Goal: Information Seeking & Learning: Learn about a topic

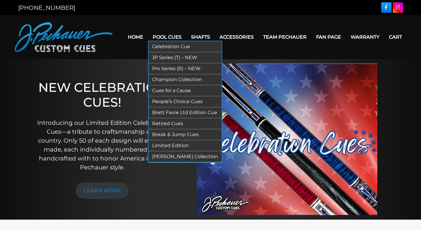
click at [175, 37] on link "Pool Cues" at bounding box center [167, 36] width 38 height 15
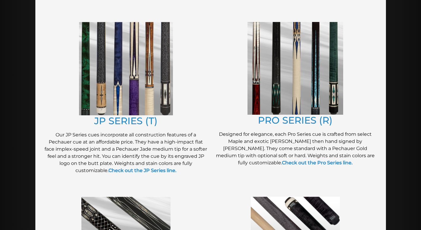
scroll to position [304, 0]
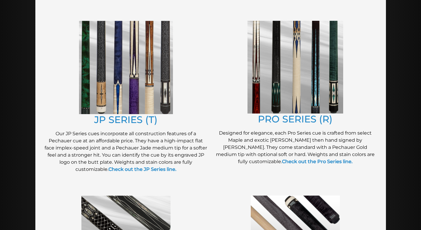
click at [154, 93] on img at bounding box center [126, 67] width 94 height 93
click at [307, 84] on img at bounding box center [295, 67] width 96 height 93
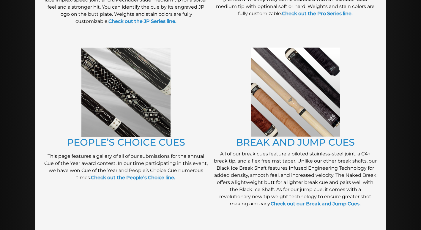
scroll to position [453, 0]
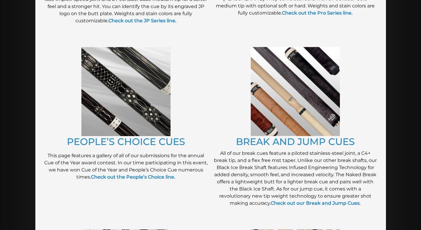
click at [249, 126] on figure at bounding box center [294, 91] width 163 height 89
click at [266, 125] on img at bounding box center [294, 91] width 89 height 89
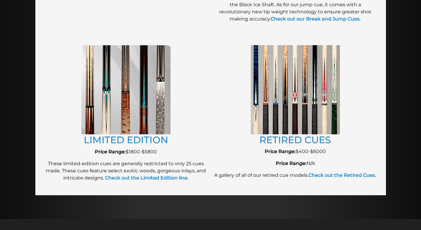
scroll to position [639, 0]
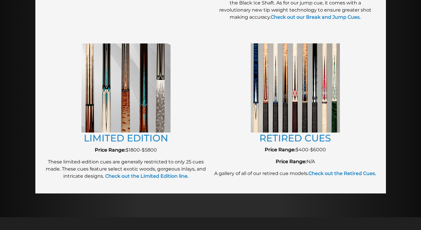
click at [267, 110] on img at bounding box center [294, 87] width 89 height 89
click at [313, 140] on link "RETIRED CUES" at bounding box center [295, 138] width 72 height 12
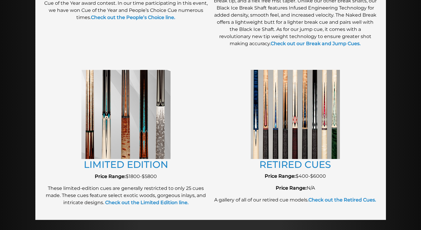
scroll to position [609, 0]
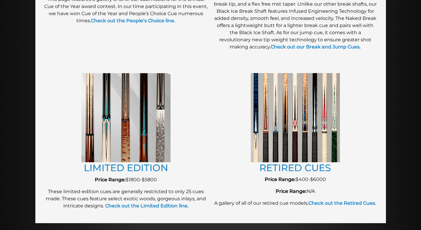
click at [141, 123] on img at bounding box center [125, 117] width 89 height 89
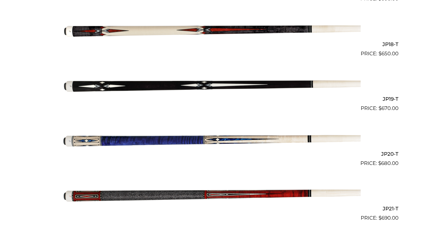
scroll to position [1109, 0]
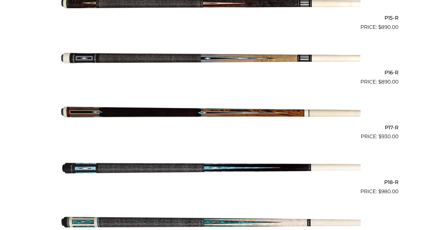
scroll to position [980, 0]
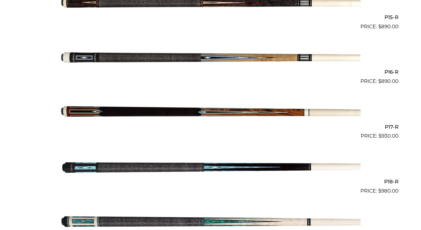
click at [137, 114] on img at bounding box center [211, 113] width 300 height 50
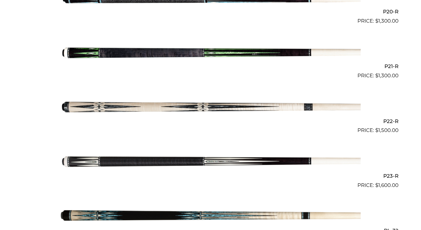
scroll to position [1231, 0]
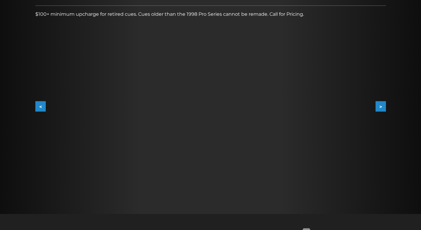
scroll to position [97, 0]
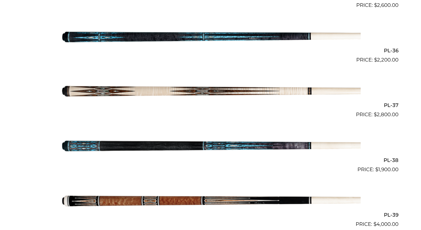
scroll to position [572, 0]
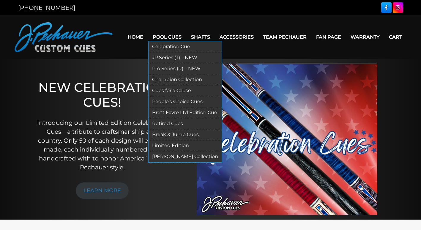
click at [173, 37] on link "Pool Cues" at bounding box center [167, 36] width 38 height 15
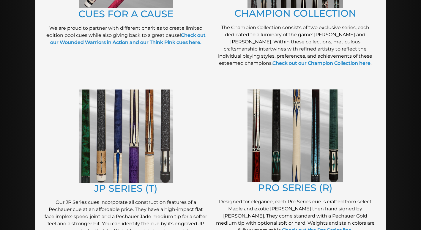
scroll to position [237, 0]
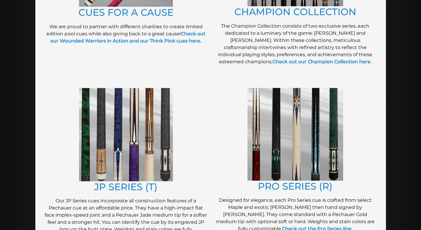
click at [277, 164] on img at bounding box center [295, 134] width 96 height 93
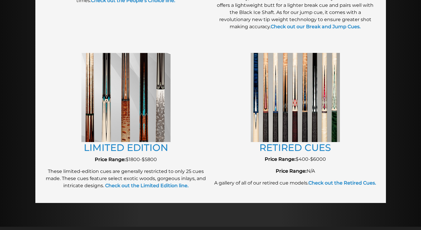
scroll to position [631, 0]
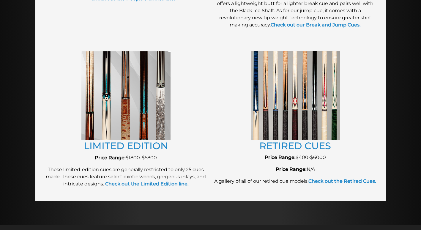
click at [115, 104] on img at bounding box center [125, 95] width 89 height 89
click at [277, 103] on img at bounding box center [294, 95] width 89 height 89
click at [300, 146] on link "RETIRED CUES" at bounding box center [295, 146] width 72 height 12
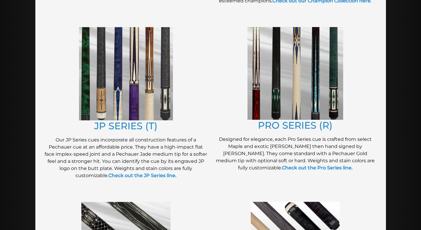
scroll to position [297, 0]
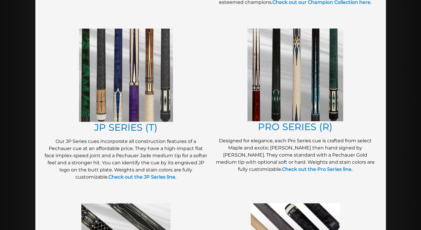
click at [122, 94] on img at bounding box center [126, 74] width 94 height 93
click at [257, 96] on img at bounding box center [295, 74] width 96 height 93
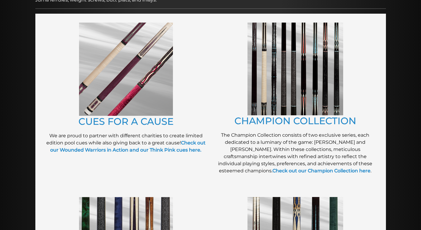
scroll to position [127, 0]
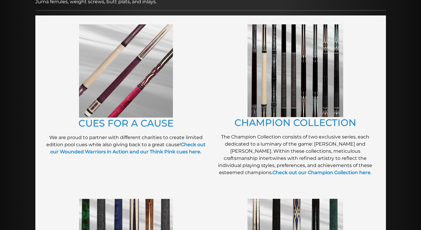
click at [286, 89] on img at bounding box center [295, 70] width 96 height 93
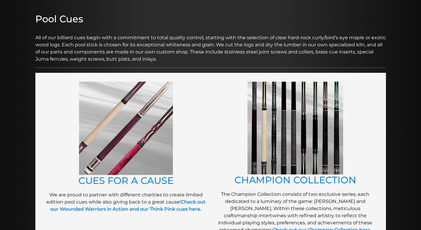
scroll to position [67, 0]
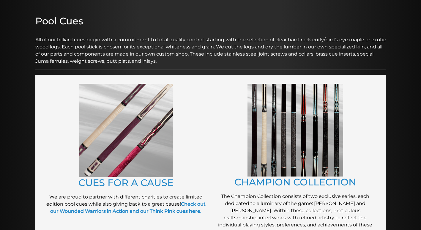
click at [125, 133] on img at bounding box center [126, 130] width 94 height 93
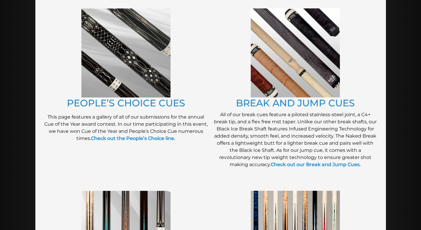
scroll to position [492, 0]
click at [110, 59] on img at bounding box center [125, 52] width 89 height 89
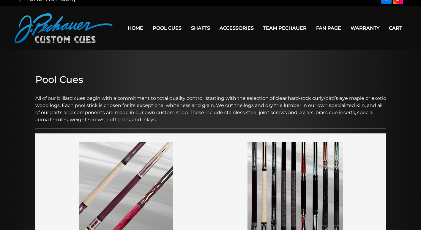
scroll to position [8, 0]
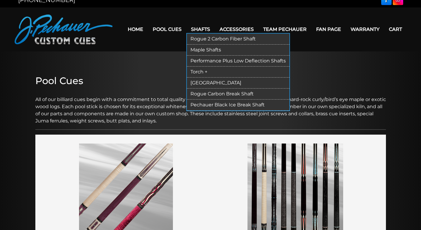
click at [229, 37] on link "Rogue 2 Carbon Fiber Shaft" at bounding box center [238, 39] width 102 height 11
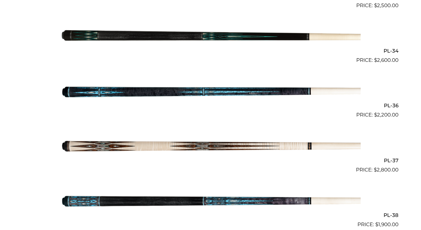
scroll to position [1547, 0]
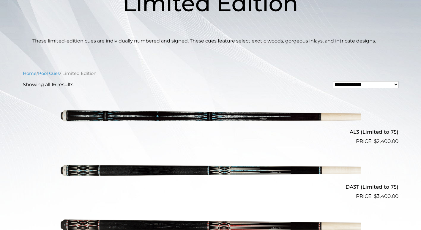
scroll to position [111, 0]
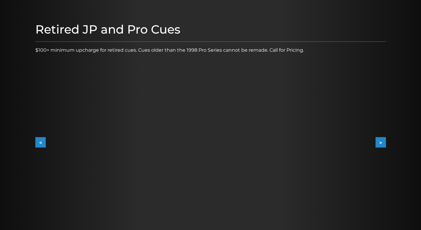
scroll to position [59, 0]
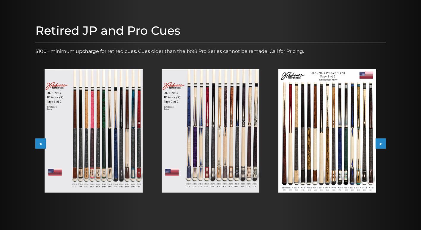
click at [319, 123] on img at bounding box center [327, 130] width 98 height 123
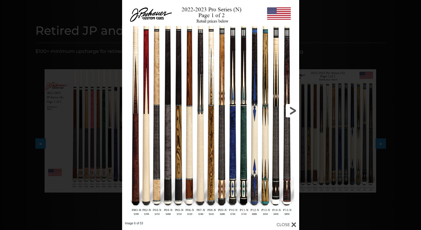
click at [291, 110] on link at bounding box center [259, 110] width 80 height 221
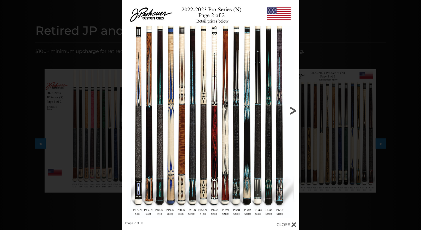
click at [291, 111] on link at bounding box center [259, 110] width 80 height 221
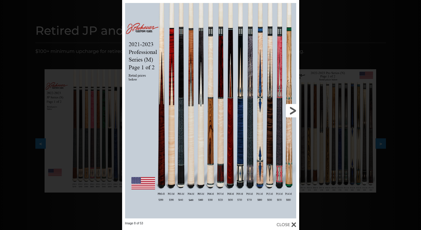
click at [291, 111] on link at bounding box center [259, 110] width 80 height 221
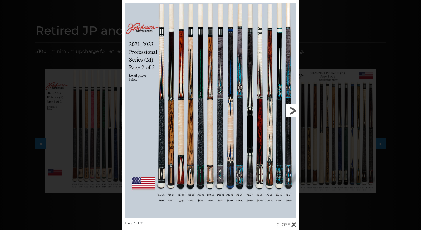
click at [292, 111] on link at bounding box center [259, 110] width 80 height 221
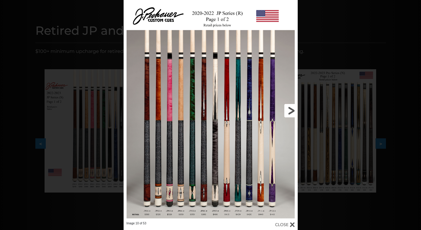
click at [293, 111] on link at bounding box center [258, 110] width 78 height 221
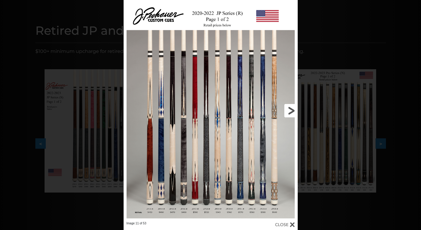
click at [290, 110] on link at bounding box center [258, 110] width 78 height 221
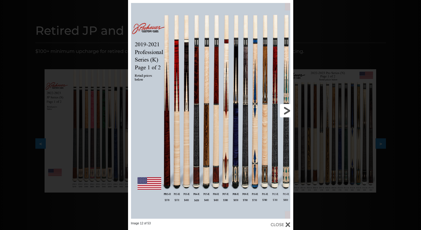
click at [288, 110] on link at bounding box center [255, 110] width 74 height 221
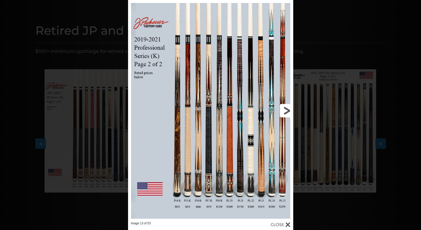
click at [287, 111] on link at bounding box center [255, 110] width 74 height 221
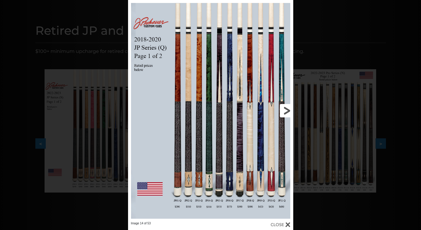
click at [287, 113] on link at bounding box center [255, 110] width 74 height 221
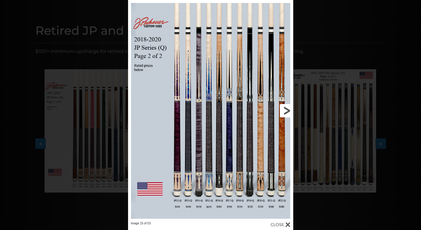
click at [285, 109] on link at bounding box center [255, 110] width 74 height 221
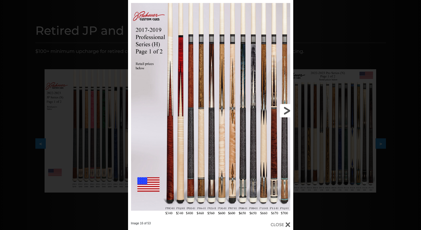
click at [284, 110] on link at bounding box center [255, 110] width 74 height 221
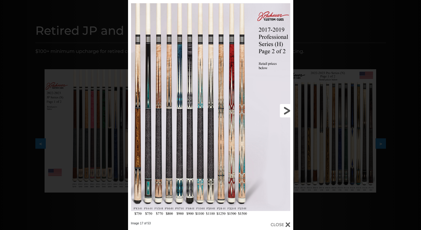
click at [285, 114] on link at bounding box center [255, 110] width 74 height 221
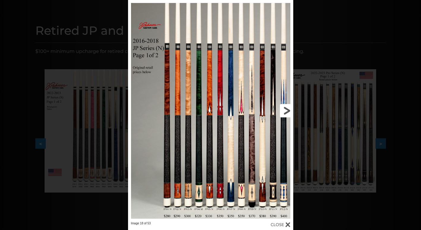
click at [284, 114] on link at bounding box center [255, 110] width 74 height 221
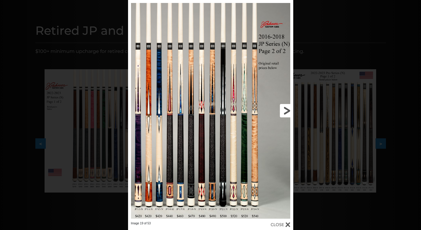
click at [280, 110] on link at bounding box center [255, 110] width 74 height 221
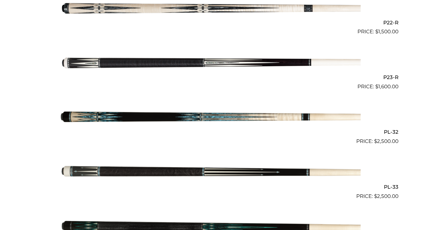
scroll to position [1358, 0]
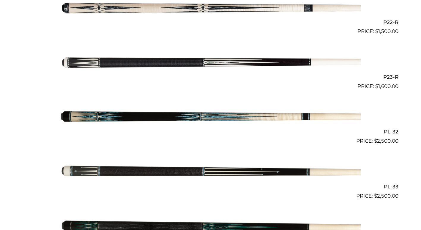
click at [229, 171] on img at bounding box center [211, 172] width 300 height 50
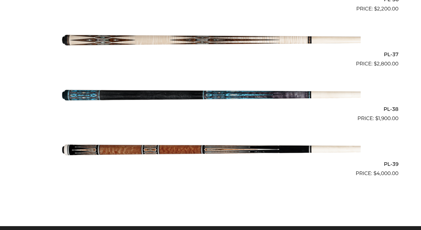
scroll to position [1655, 0]
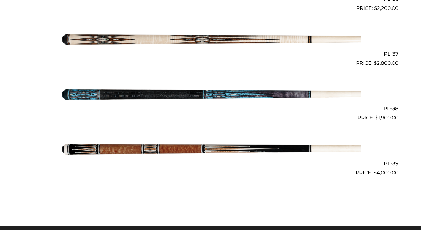
click at [193, 150] on img at bounding box center [211, 149] width 300 height 50
click at [222, 93] on img at bounding box center [211, 94] width 300 height 50
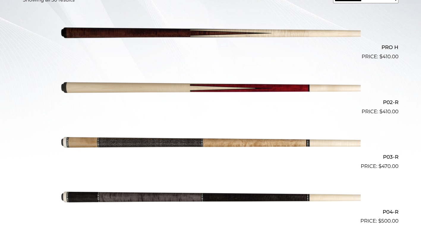
scroll to position [184, 0]
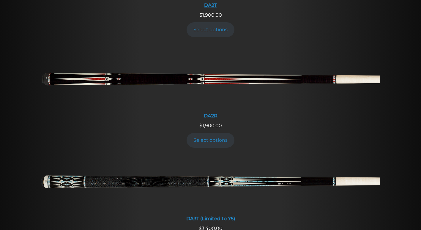
scroll to position [857, 0]
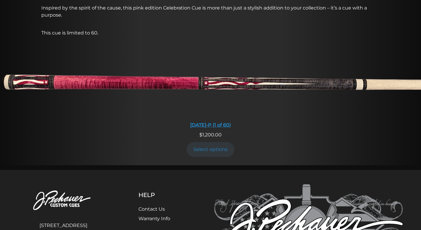
scroll to position [507, 0]
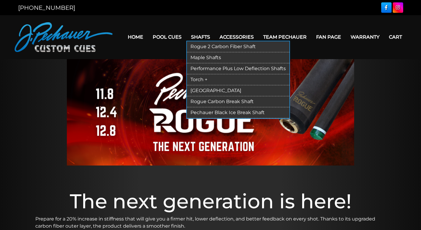
click at [220, 101] on link "Rogue Carbon Break Shaft" at bounding box center [238, 101] width 102 height 11
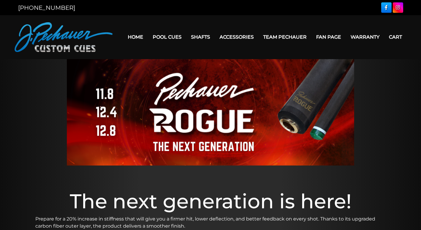
click at [207, 125] on img at bounding box center [210, 112] width 287 height 106
click at [108, 115] on img at bounding box center [210, 112] width 287 height 106
